Goal: Use online tool/utility: Utilize a website feature to perform a specific function

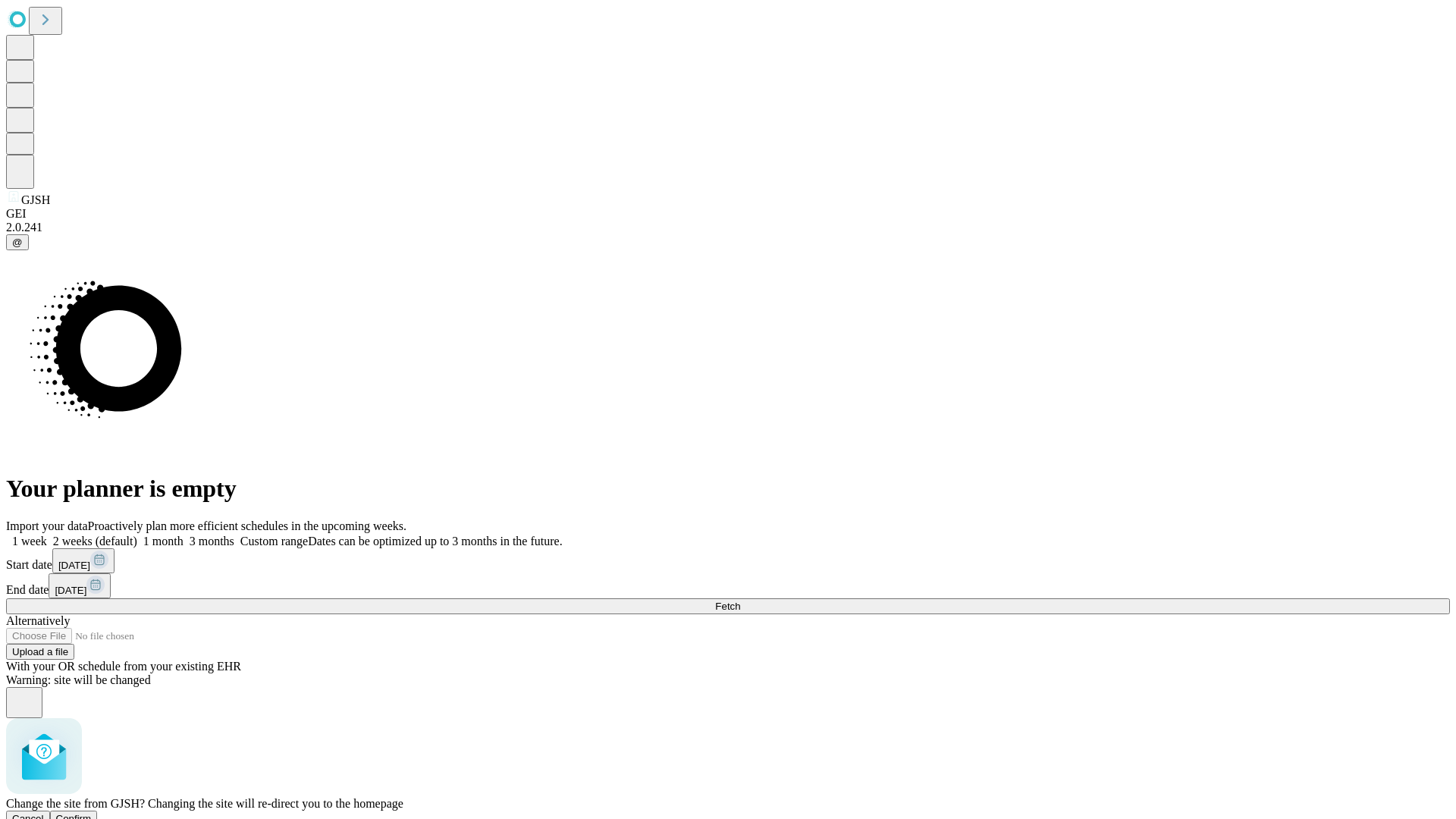
click at [91, 812] on span "Confirm" at bounding box center [74, 818] width 36 height 11
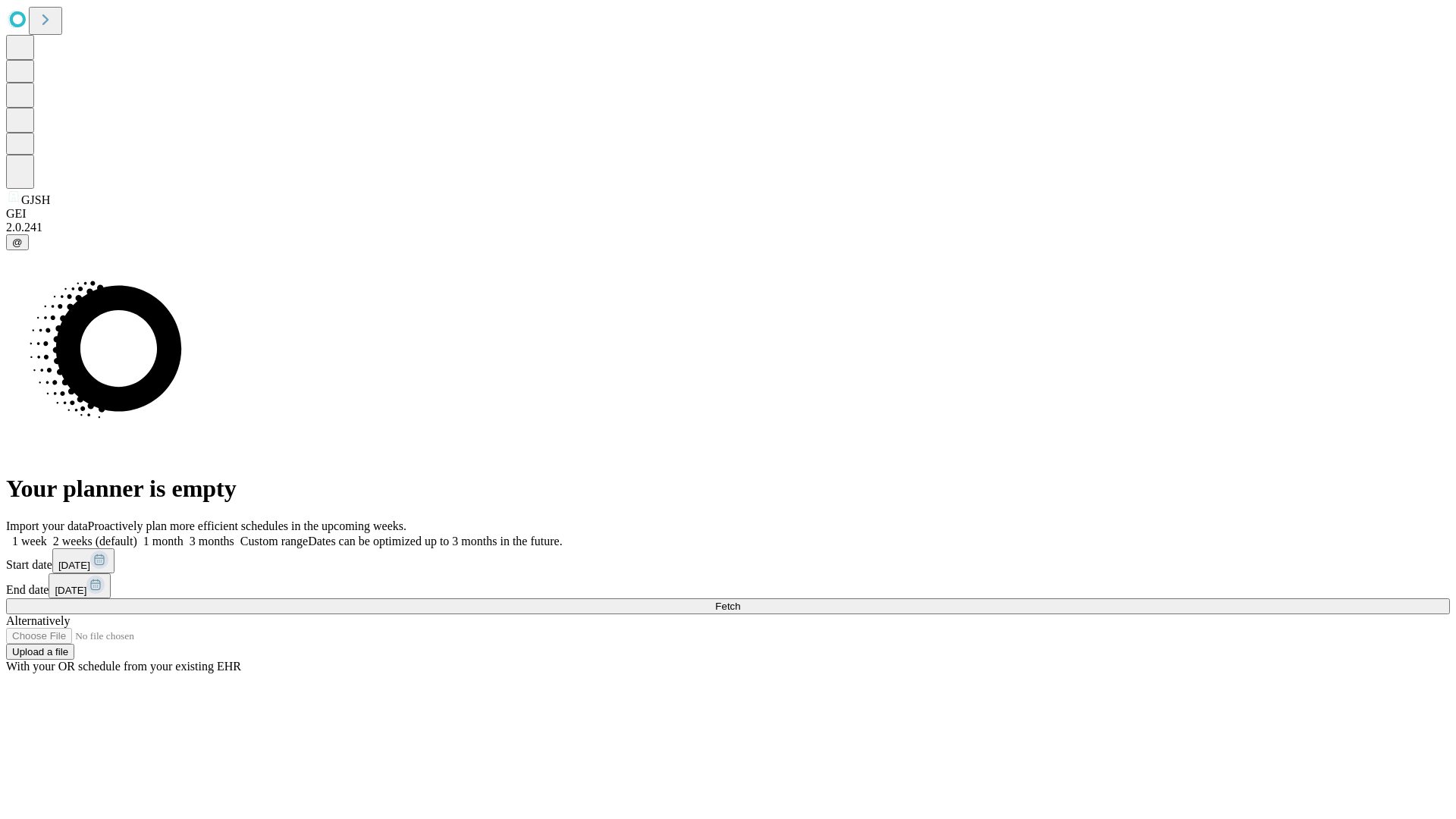
click at [47, 534] on label "1 week" at bounding box center [25, 541] width 41 height 13
click at [740, 600] on span "Fetch" at bounding box center [728, 606] width 25 height 11
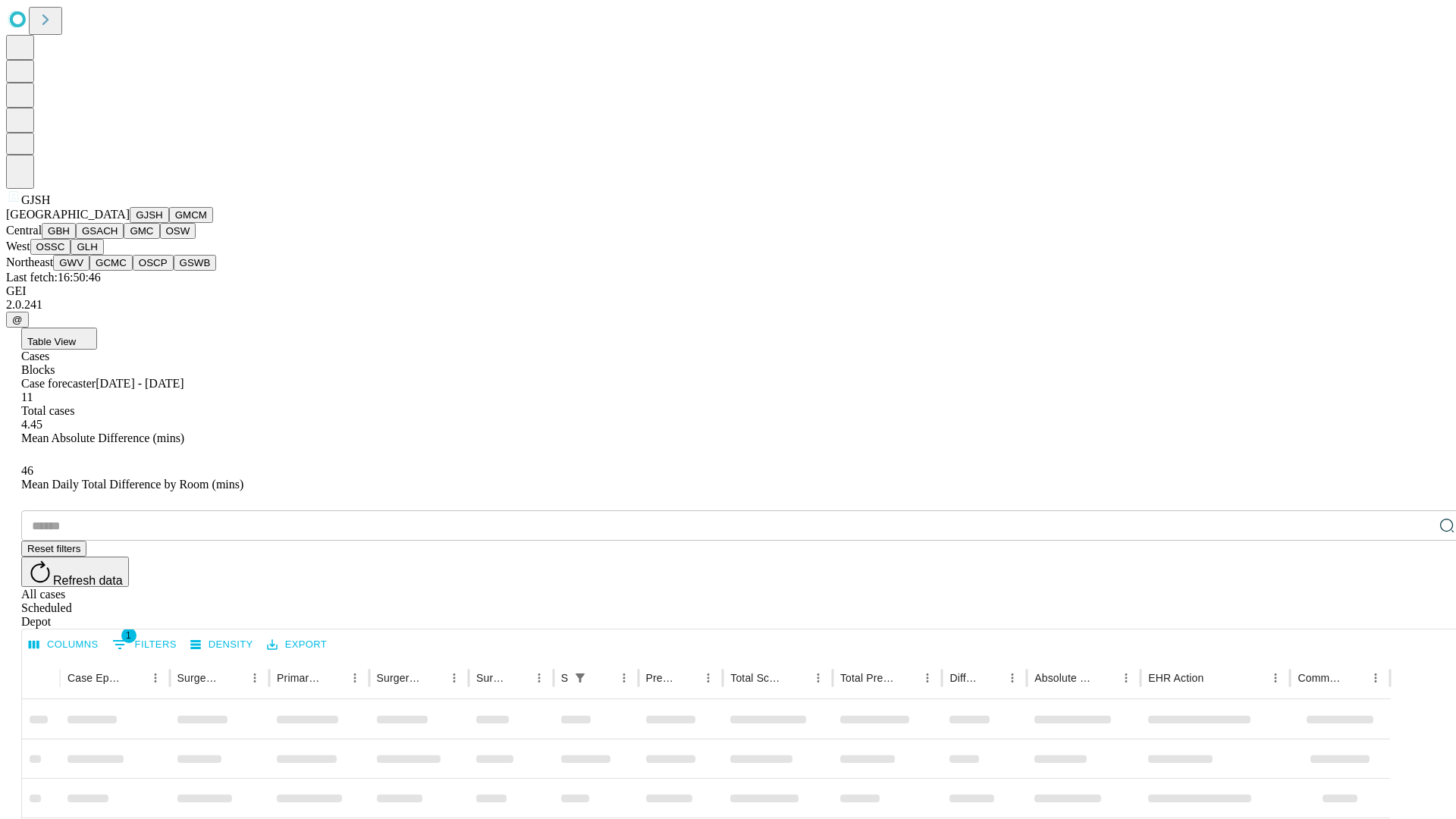
click at [169, 223] on button "GMCM" at bounding box center [190, 215] width 44 height 16
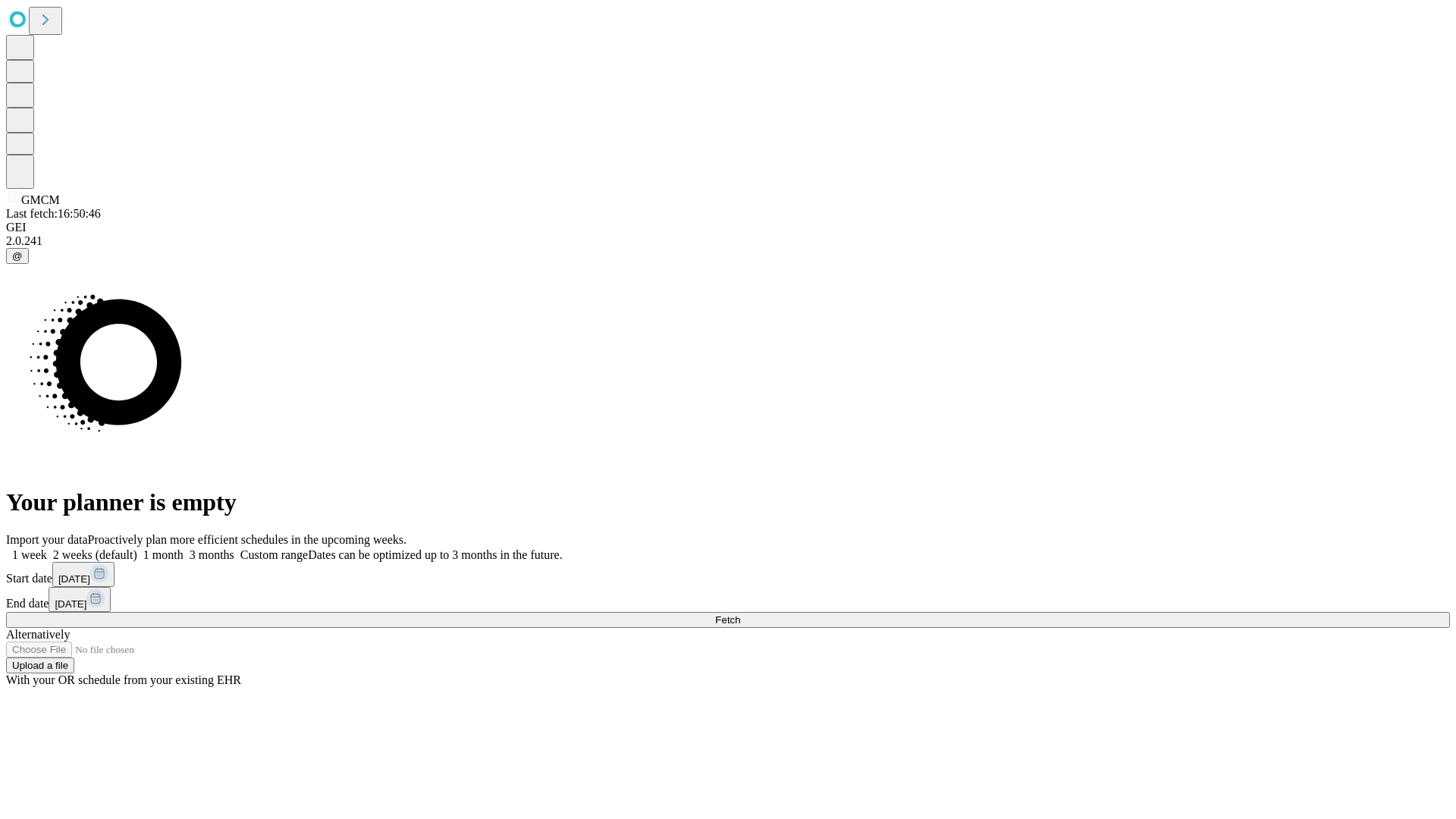
click at [47, 549] on label "1 week" at bounding box center [25, 555] width 41 height 13
click at [740, 614] on span "Fetch" at bounding box center [728, 620] width 25 height 11
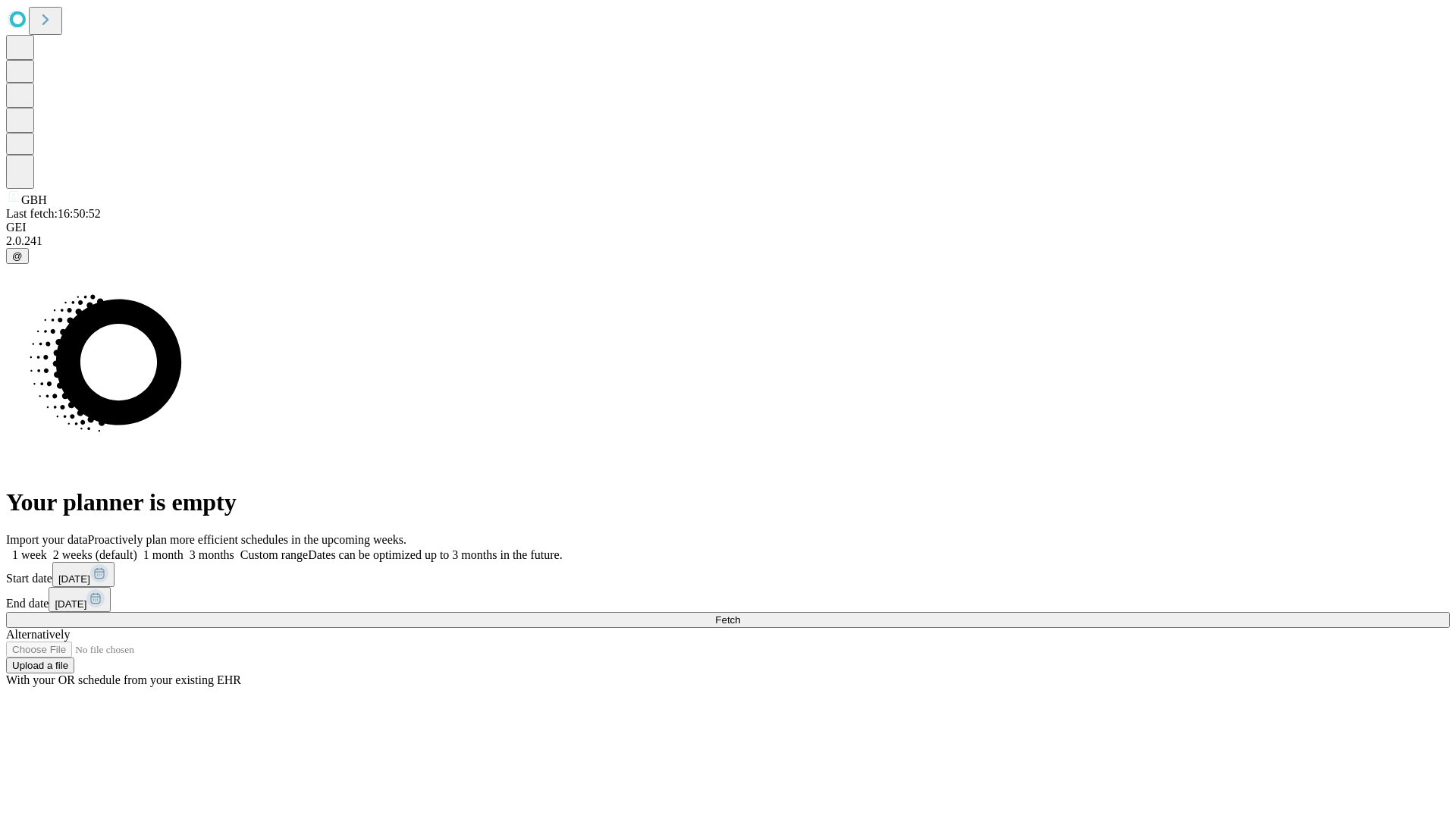
click at [47, 549] on label "1 week" at bounding box center [25, 555] width 41 height 13
click at [740, 614] on span "Fetch" at bounding box center [728, 620] width 25 height 11
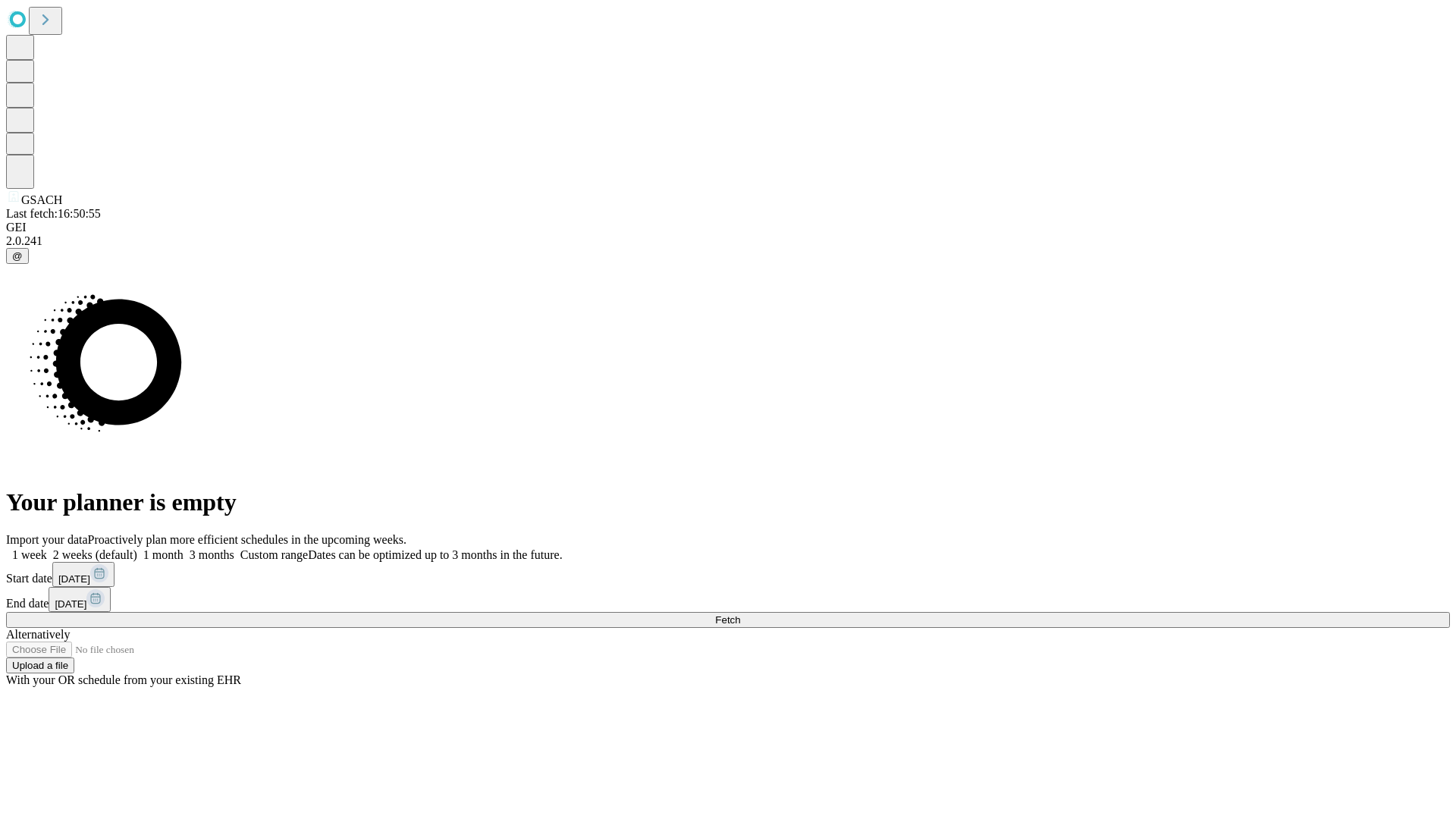
click at [47, 549] on label "1 week" at bounding box center [25, 555] width 41 height 13
click at [740, 614] on span "Fetch" at bounding box center [728, 620] width 25 height 11
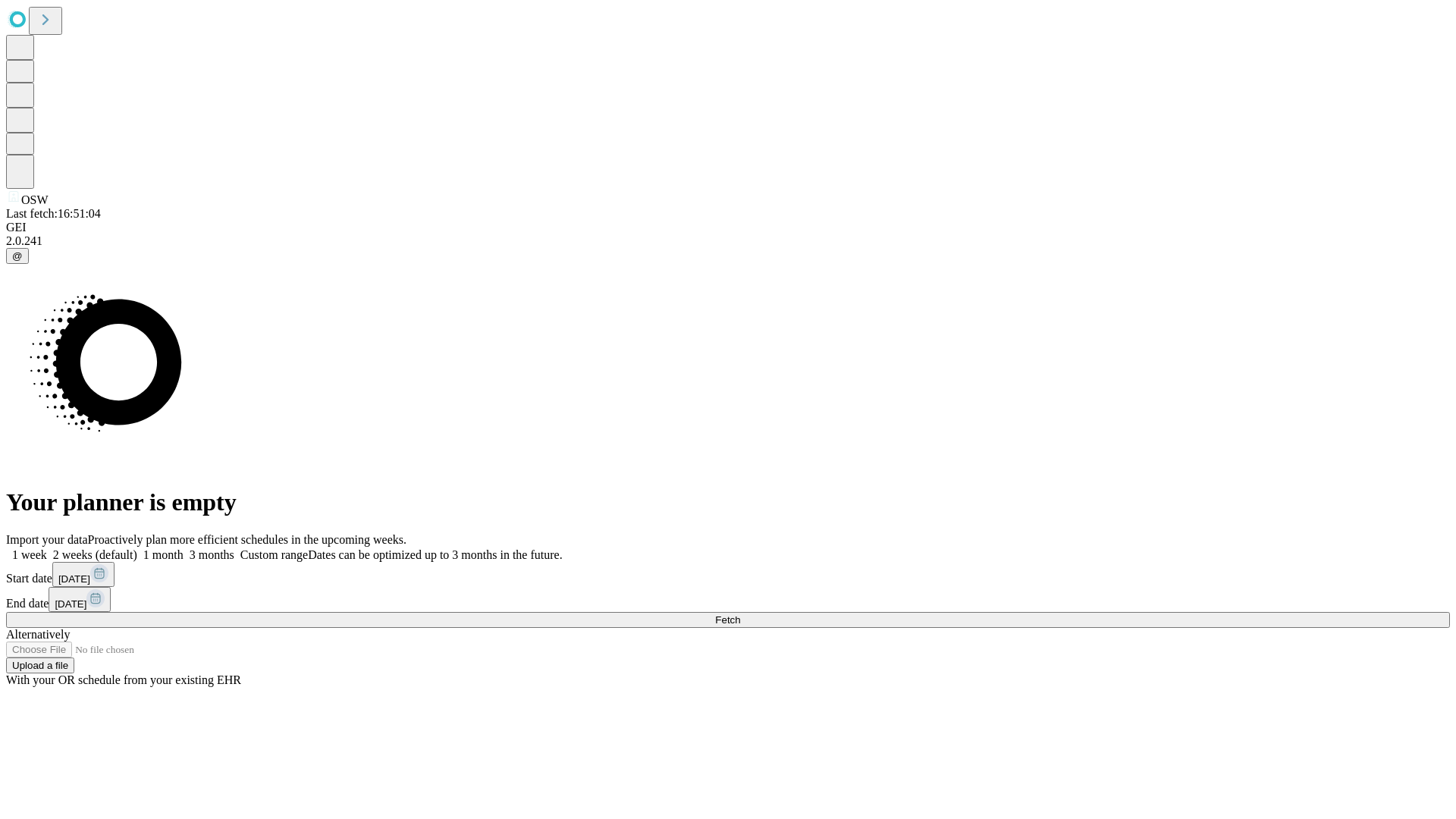
click at [47, 549] on label "1 week" at bounding box center [25, 555] width 41 height 13
click at [740, 614] on span "Fetch" at bounding box center [728, 620] width 25 height 11
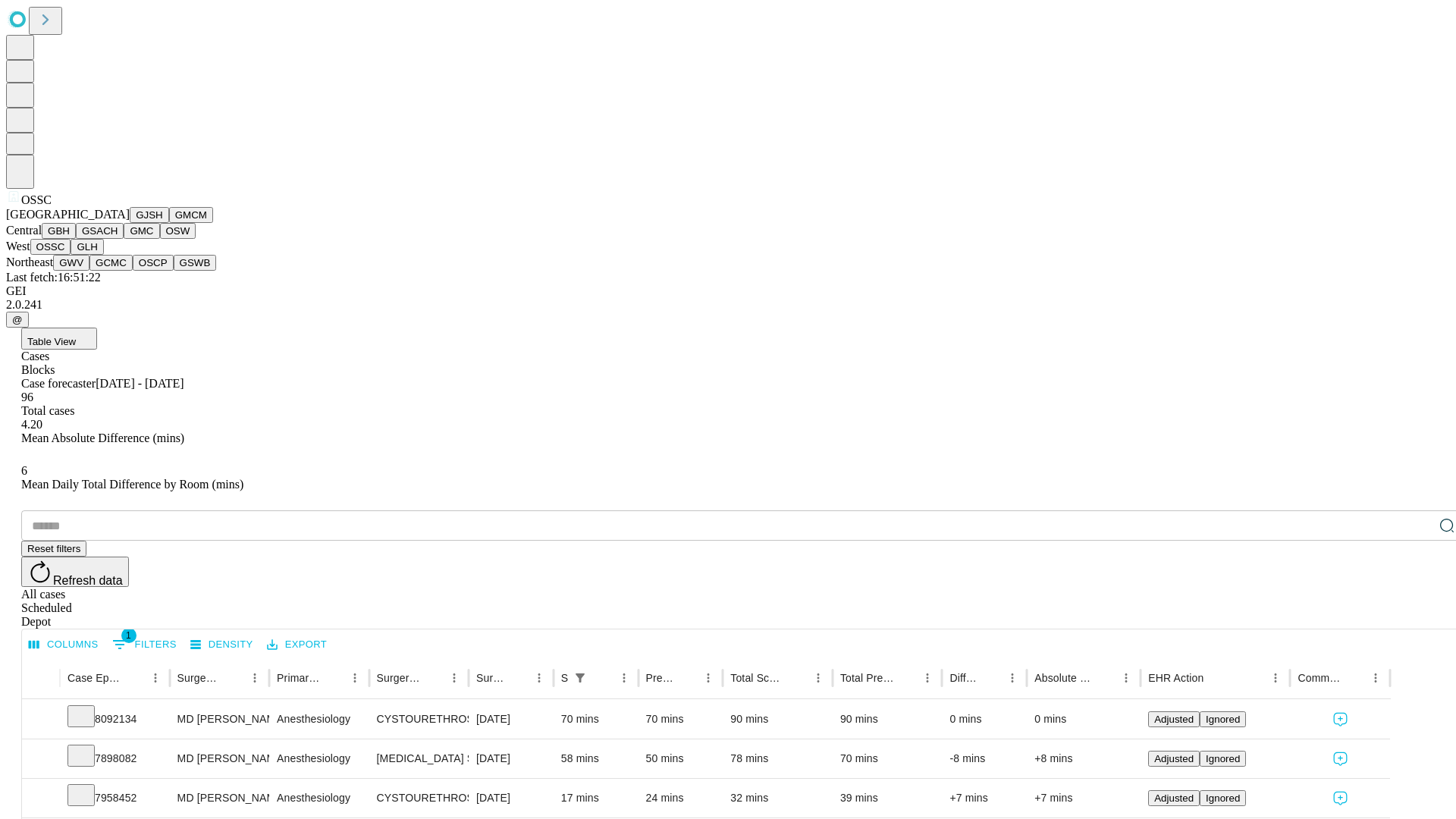
click at [103, 254] on button "GLH" at bounding box center [87, 246] width 33 height 16
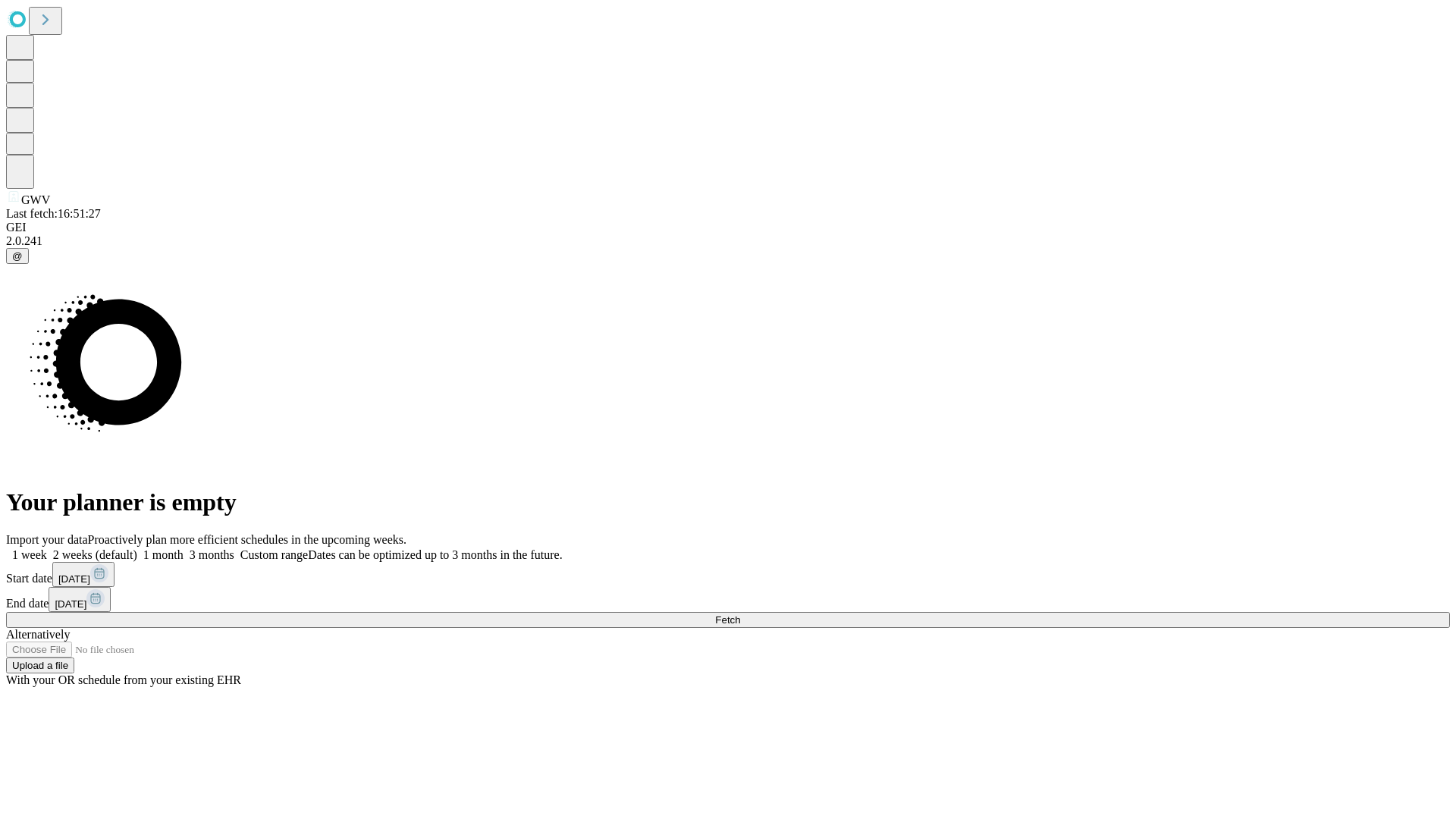
click at [47, 549] on label "1 week" at bounding box center [25, 555] width 41 height 13
click at [740, 614] on span "Fetch" at bounding box center [728, 620] width 25 height 11
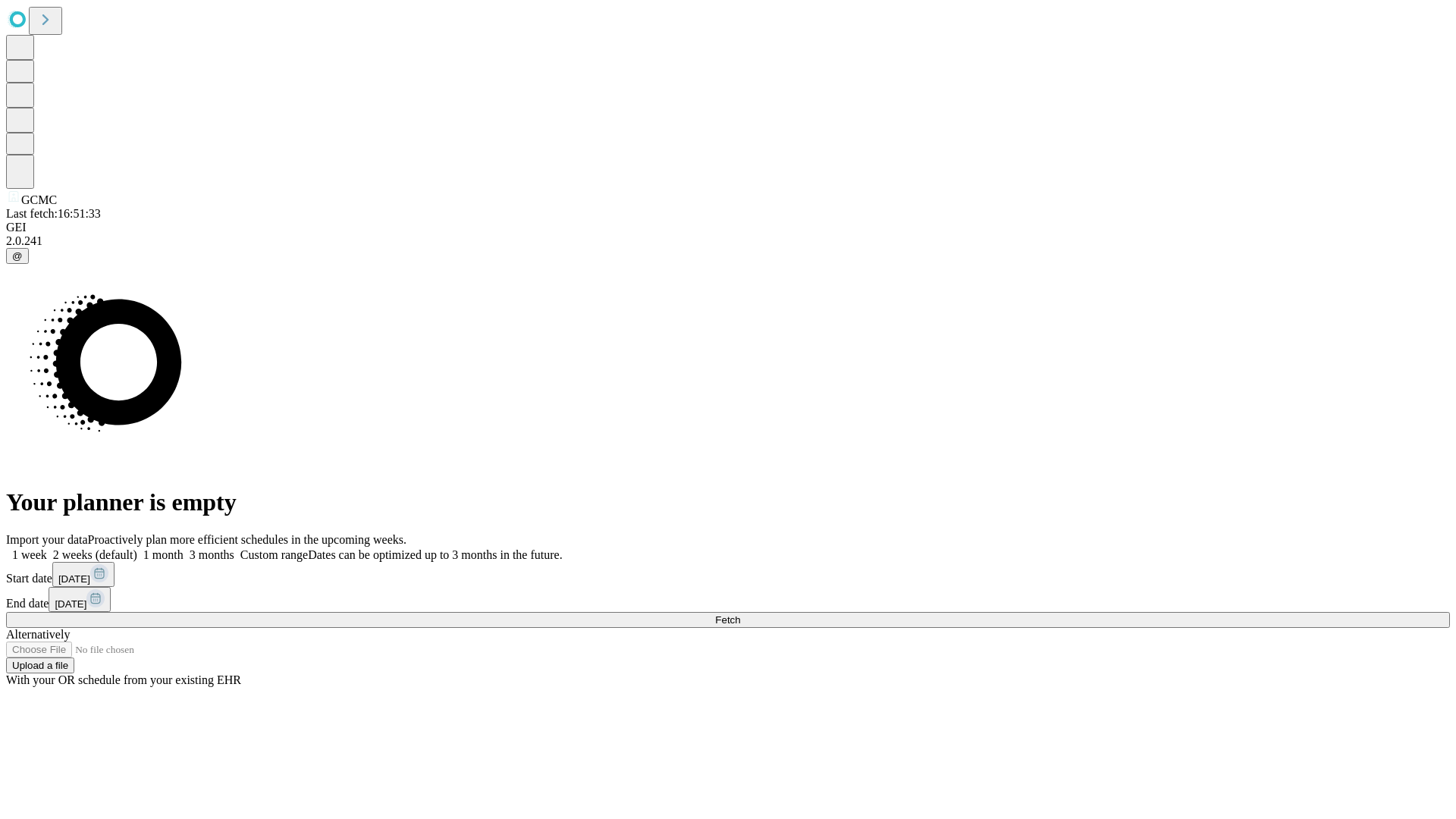
click at [47, 549] on label "1 week" at bounding box center [25, 555] width 41 height 13
click at [740, 614] on span "Fetch" at bounding box center [728, 620] width 25 height 11
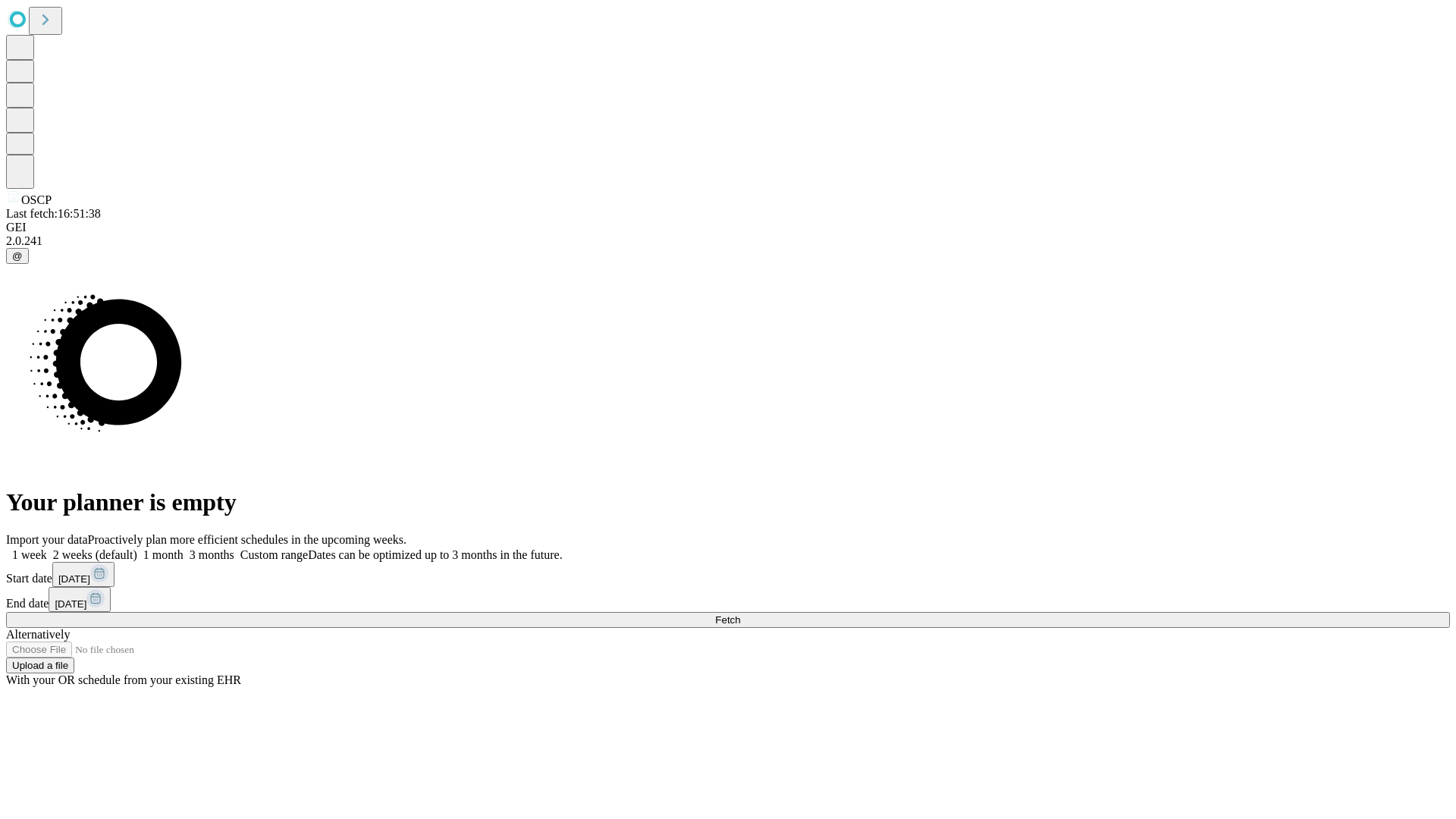
click at [740, 614] on span "Fetch" at bounding box center [728, 620] width 25 height 11
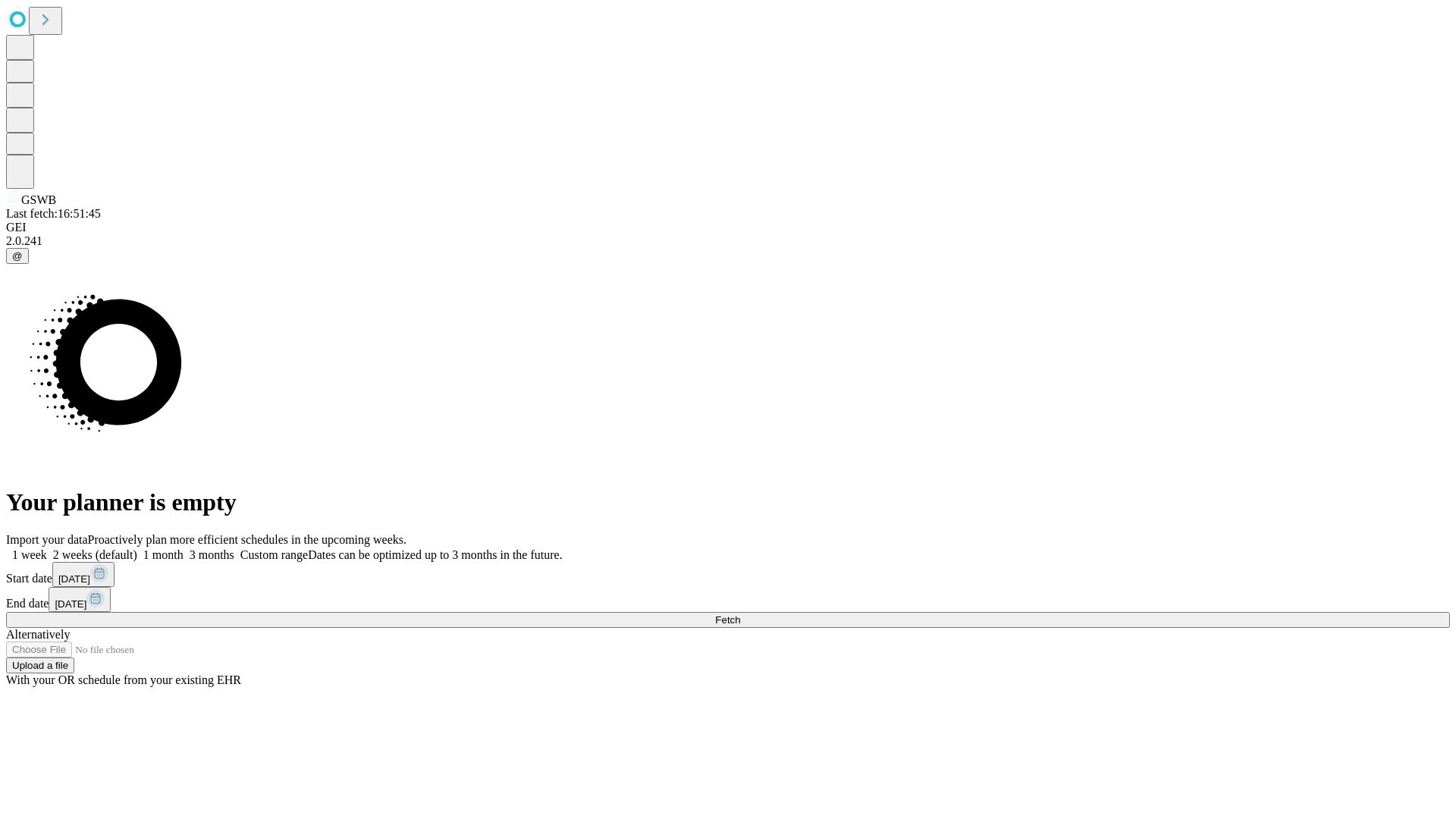
click at [47, 549] on label "1 week" at bounding box center [25, 555] width 41 height 13
click at [740, 614] on span "Fetch" at bounding box center [728, 620] width 25 height 11
